Goal: Find contact information: Find contact information

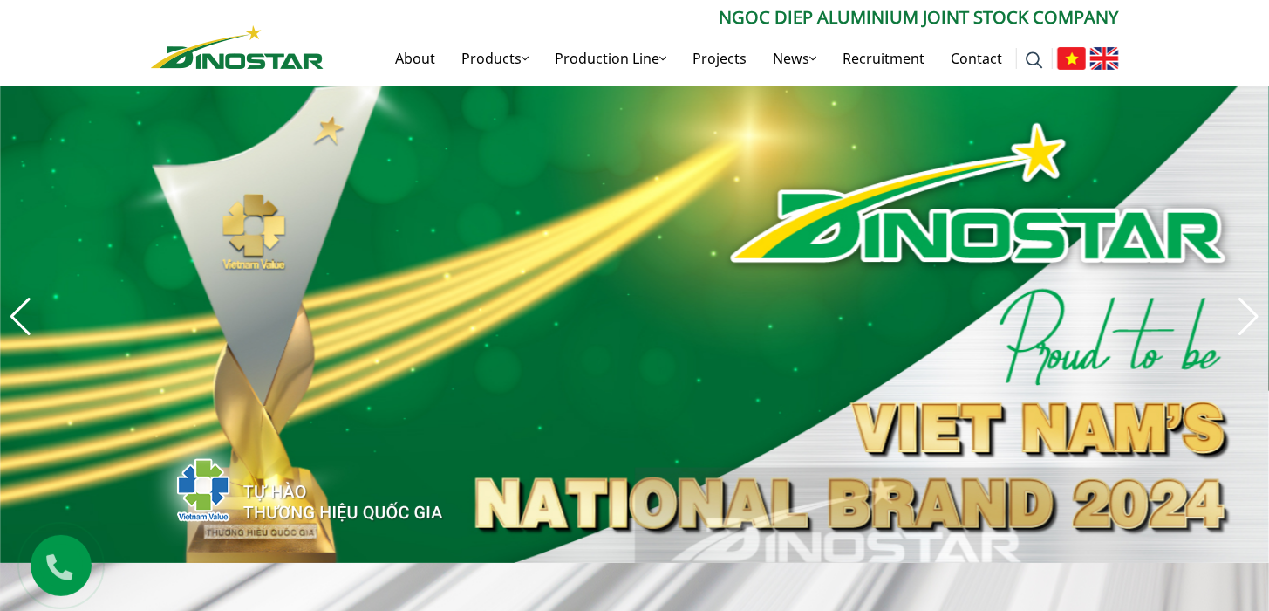
click at [1104, 55] on img at bounding box center [1104, 58] width 29 height 23
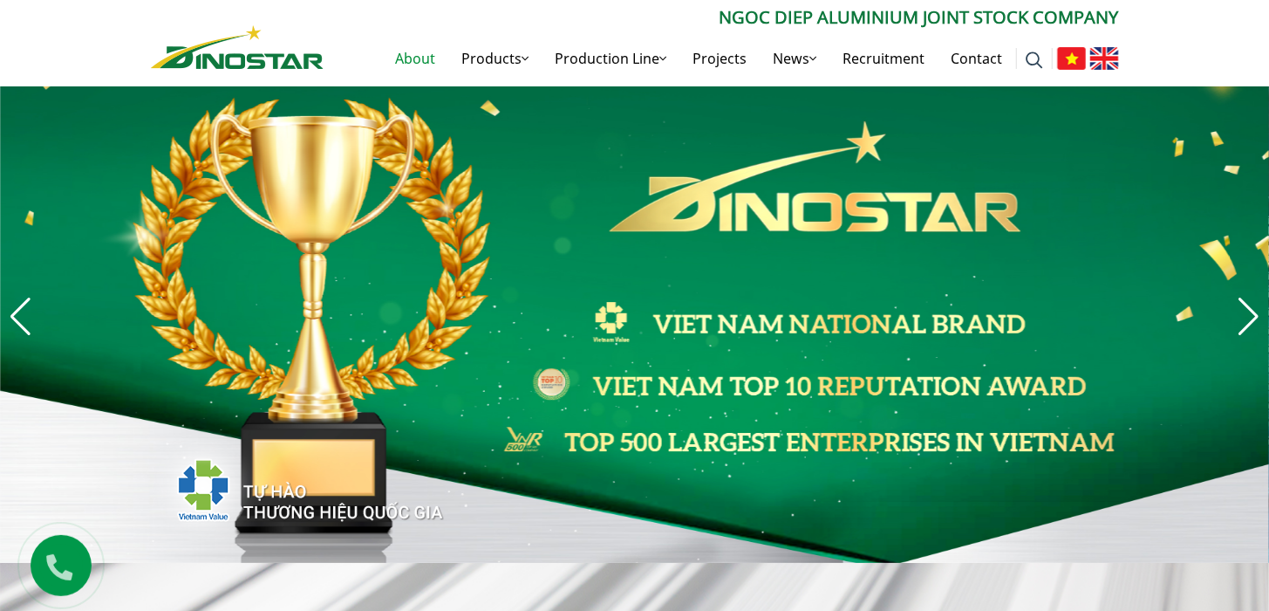
click at [447, 54] on link "About" at bounding box center [416, 59] width 66 height 56
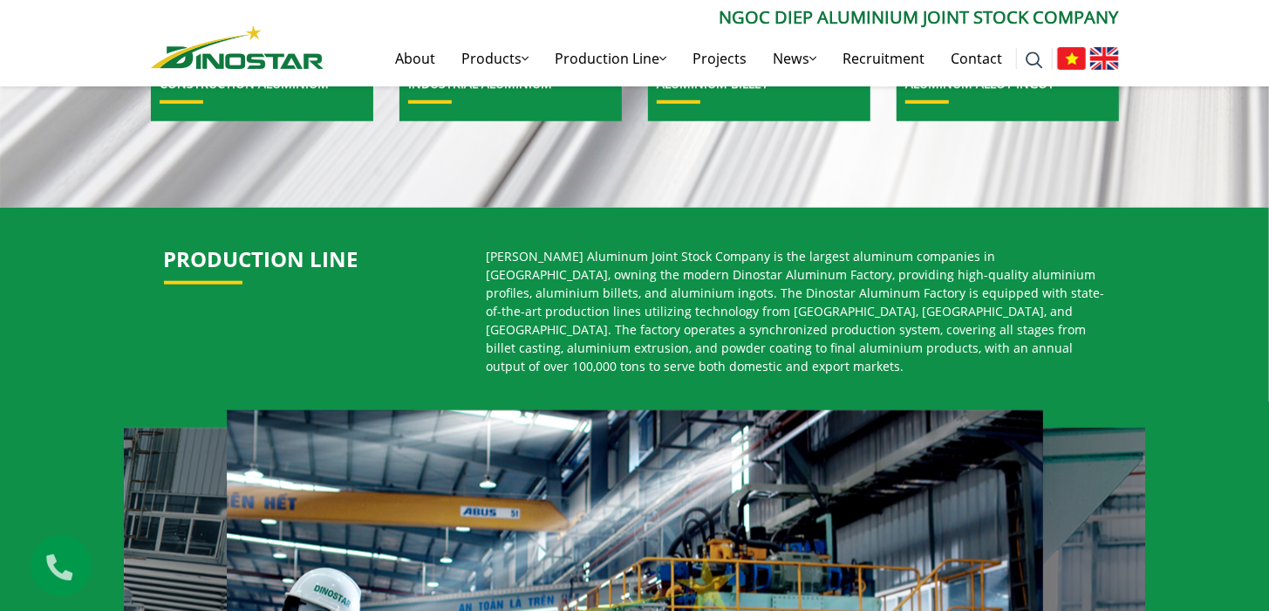
scroll to position [959, 0]
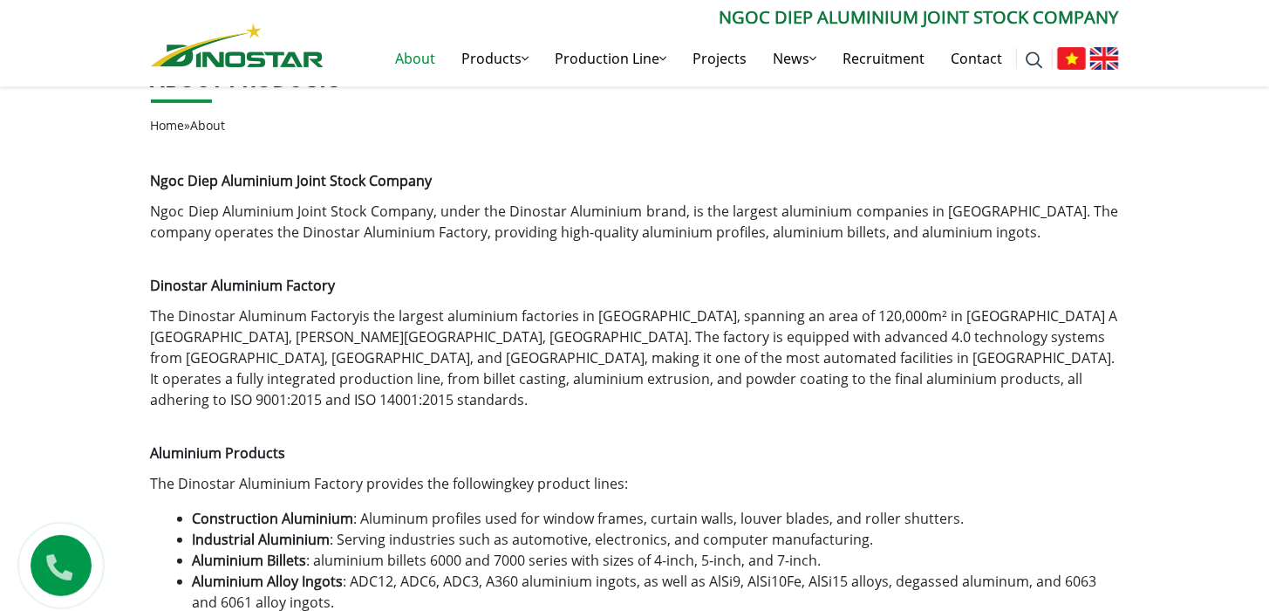
scroll to position [349, 0]
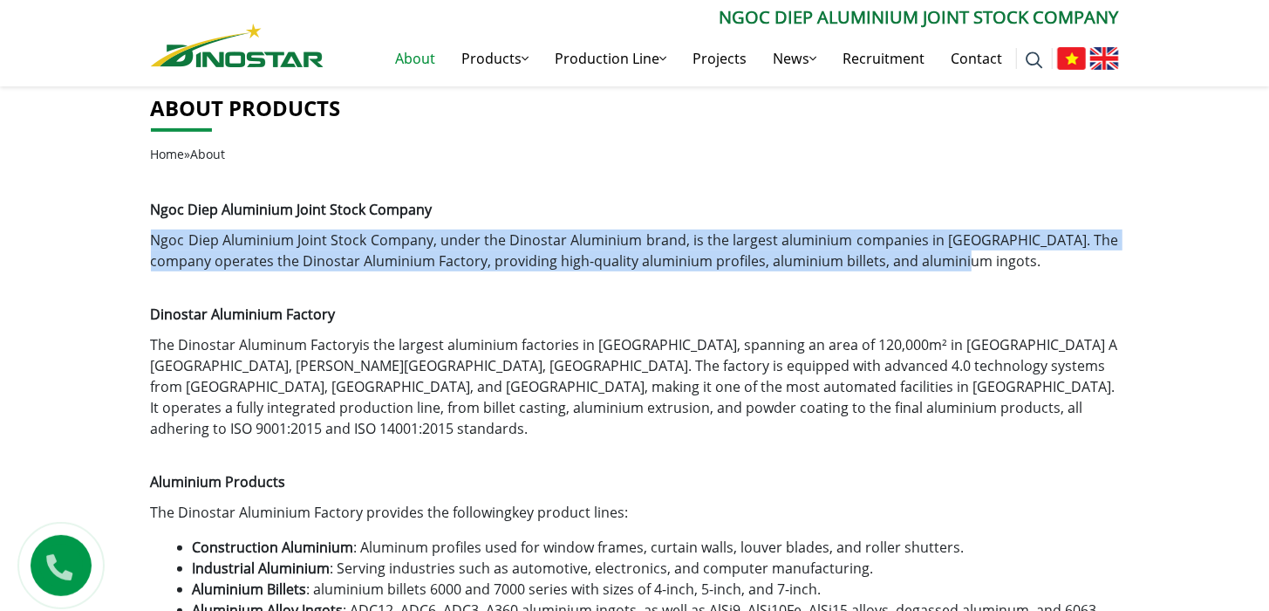
drag, startPoint x: 975, startPoint y: 259, endPoint x: 147, endPoint y: 241, distance: 827.9
click at [147, 241] on div "About products Home » About Ngoc Diep Aluminium Joint Stock Company Ngoc Diep A…" at bounding box center [635, 605] width 994 height 1062
copy p "Ngoc Diep Aluminium Joint Stock Company , under the Dinostar Aluminium brand, i…"
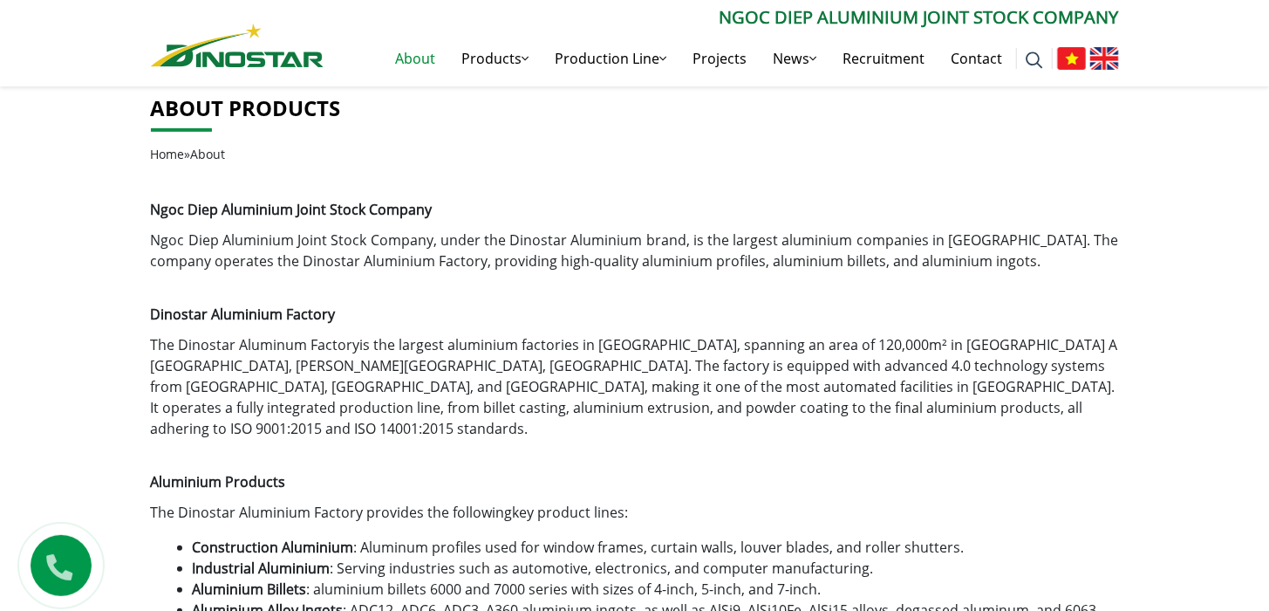
click at [1090, 502] on p "The Dinostar Aluminium Factory provides the following key product lines :" at bounding box center [635, 512] width 968 height 21
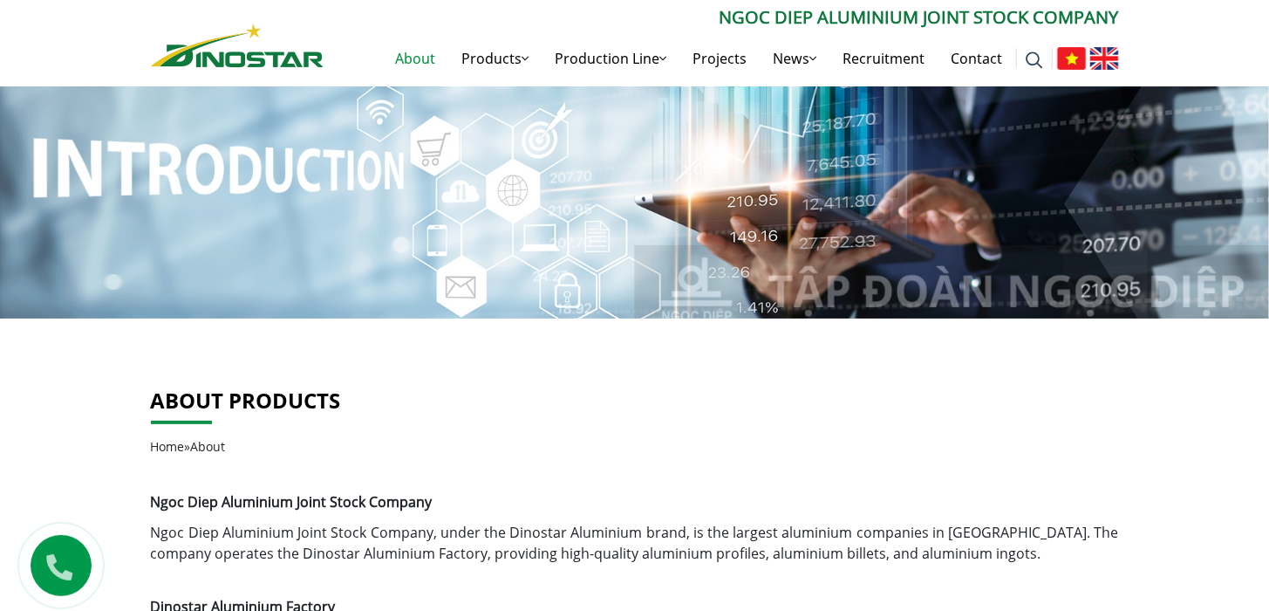
scroll to position [0, 0]
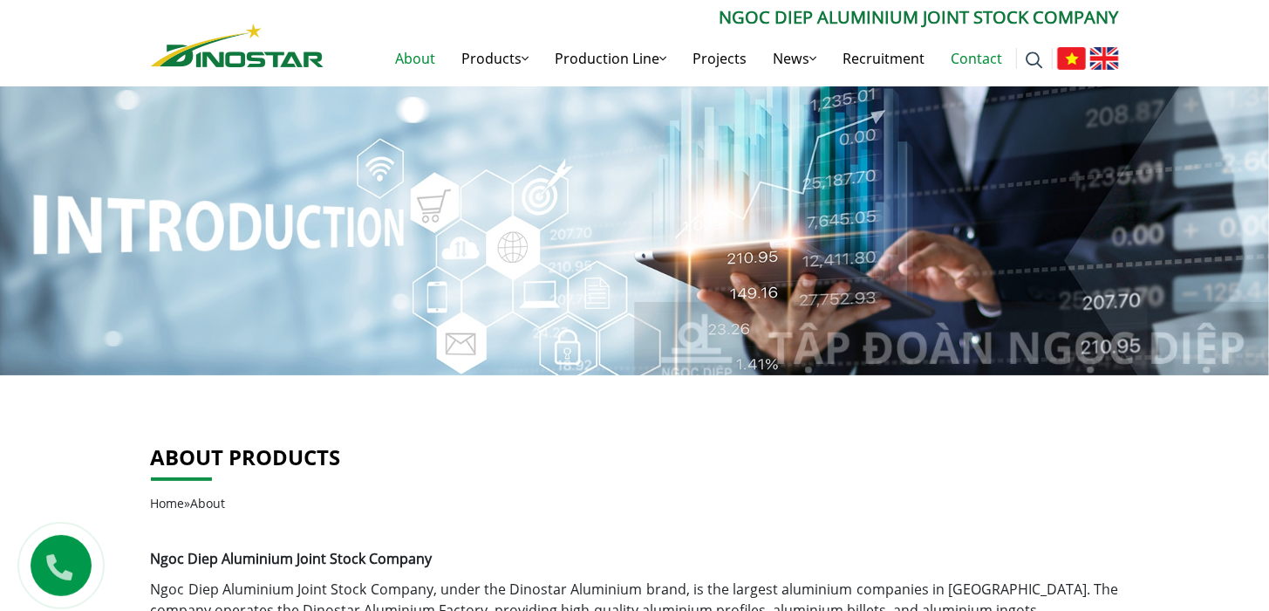
click at [971, 58] on link "Contact" at bounding box center [977, 59] width 78 height 56
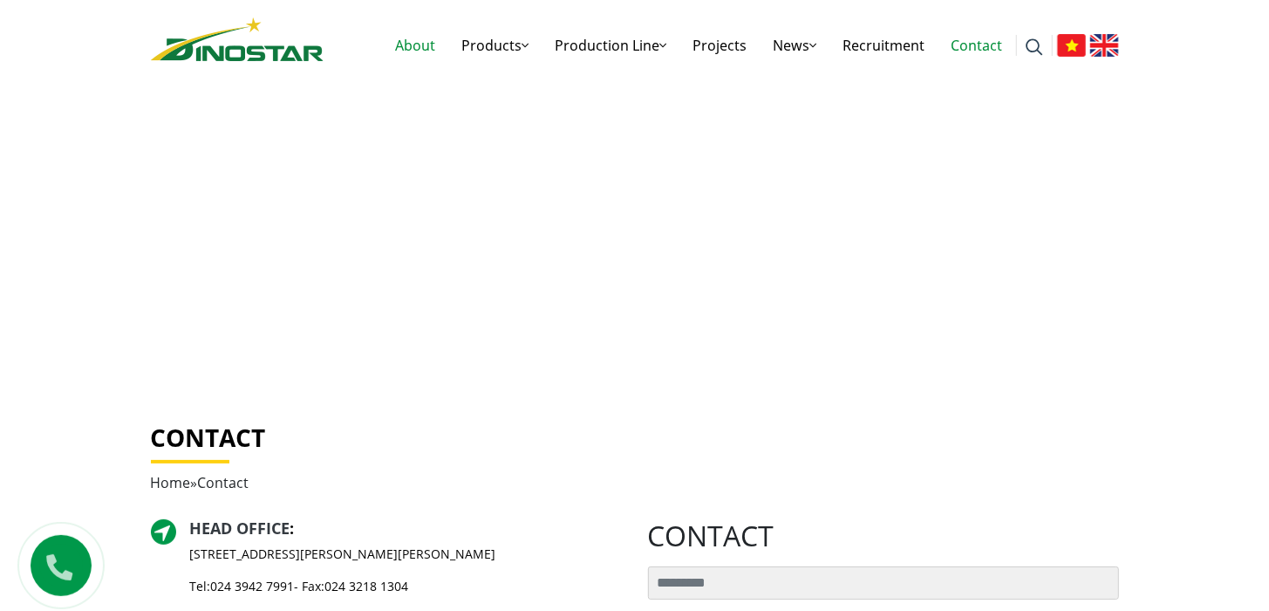
click at [399, 38] on link "About" at bounding box center [416, 45] width 66 height 56
